Goal: Find specific page/section: Find specific page/section

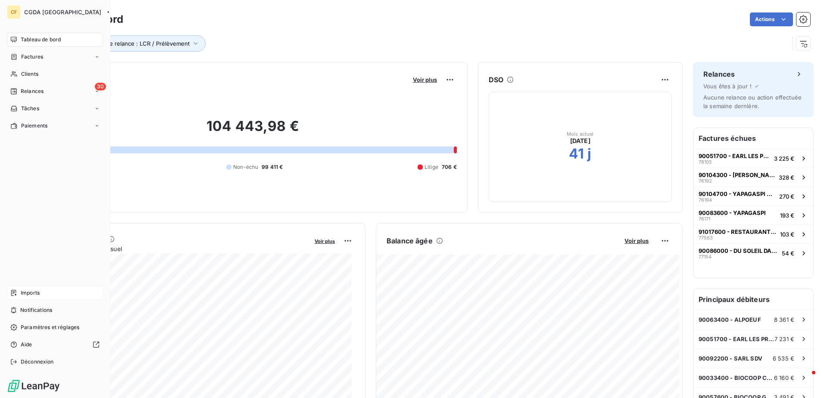
click at [29, 295] on span "Imports" at bounding box center [30, 293] width 19 height 8
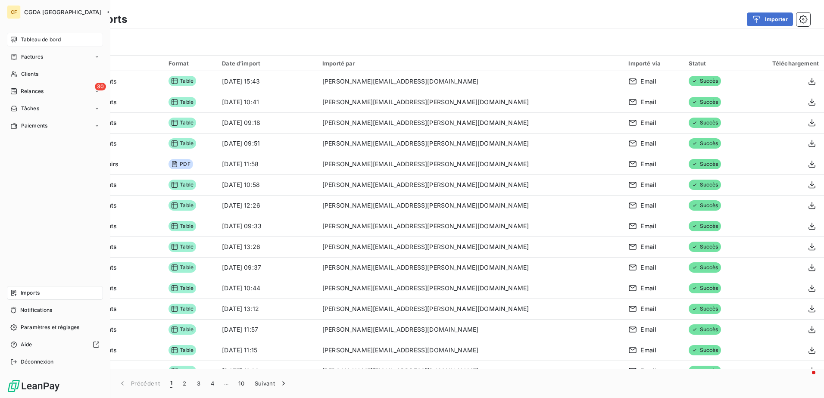
click at [29, 40] on span "Tableau de bord" at bounding box center [41, 40] width 40 height 8
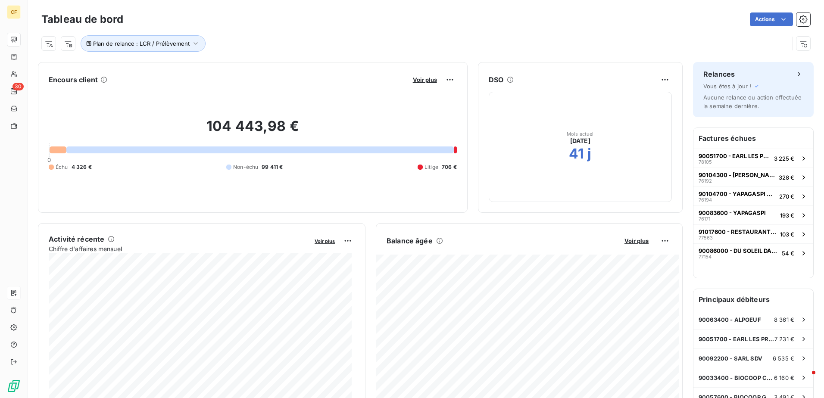
click at [56, 152] on div at bounding box center [58, 150] width 17 height 7
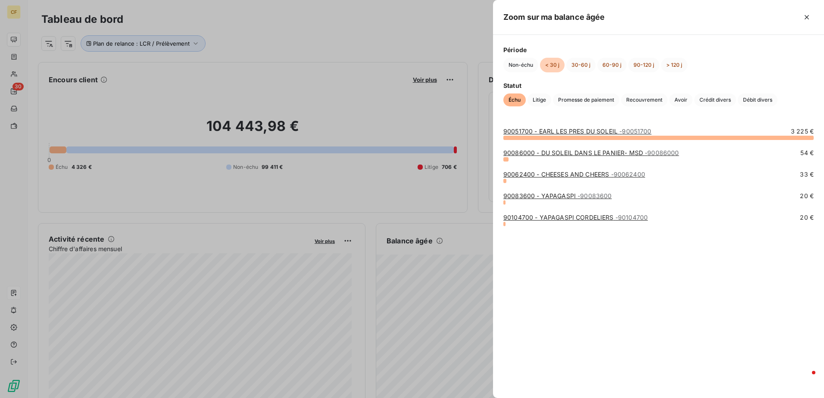
click at [588, 133] on link "90051700 - EARL LES PRES DU SOLEIL - 90051700" at bounding box center [578, 131] width 148 height 7
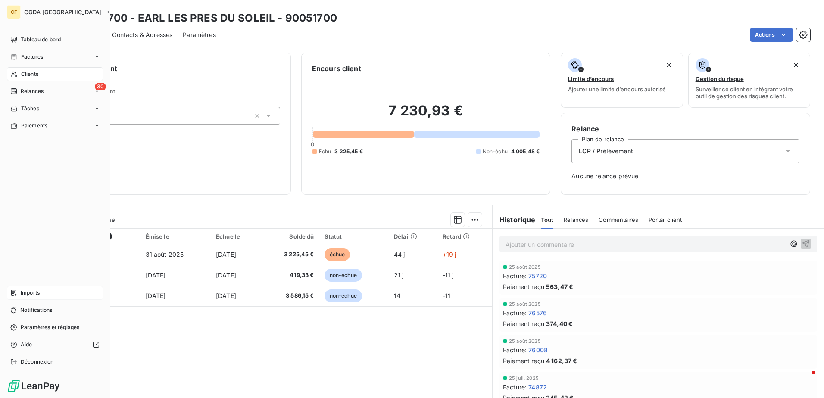
click at [31, 295] on span "Imports" at bounding box center [30, 293] width 19 height 8
click at [19, 38] on div "Tableau de bord" at bounding box center [55, 40] width 96 height 14
